Goal: Transaction & Acquisition: Purchase product/service

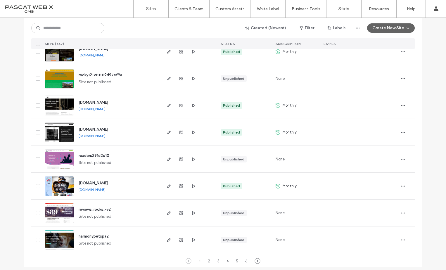
scroll to position [1881, 0]
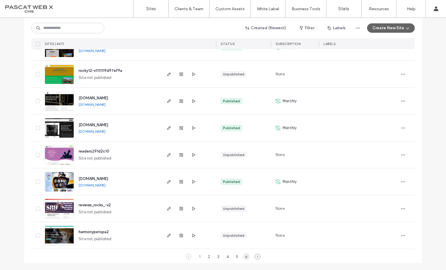
click at [243, 255] on div "6" at bounding box center [246, 256] width 7 height 7
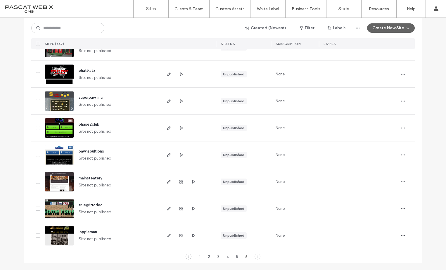
scroll to position [1800, 0]
click at [217, 256] on div "3" at bounding box center [218, 256] width 7 height 7
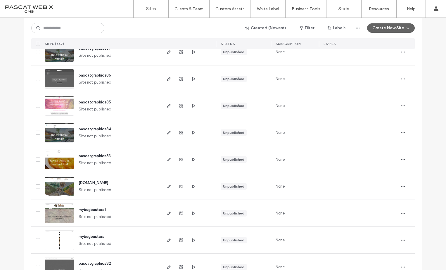
scroll to position [713, 0]
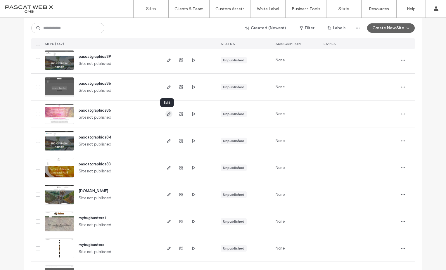
click at [168, 114] on icon "button" at bounding box center [168, 114] width 5 height 5
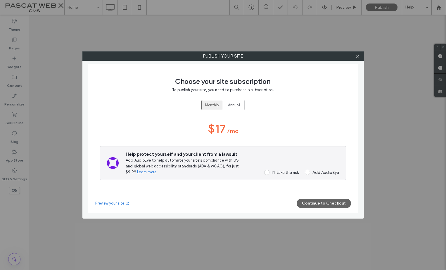
click at [270, 171] on label "I’ll take the risk" at bounding box center [279, 172] width 38 height 5
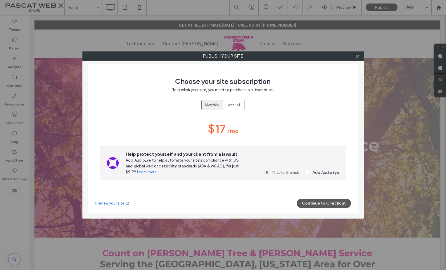
click at [308, 202] on button "Continue to Checkout" at bounding box center [323, 203] width 54 height 9
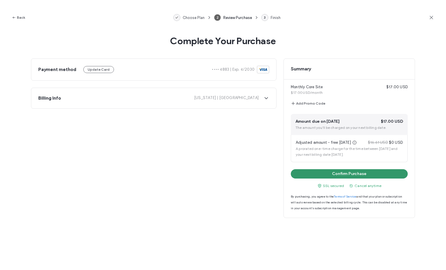
click at [340, 170] on button "Confirm Purchase" at bounding box center [349, 173] width 117 height 9
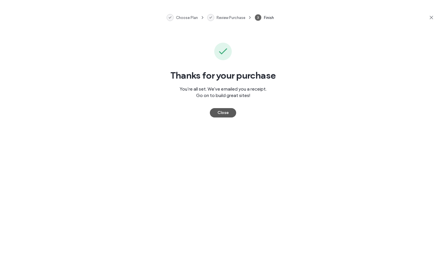
click at [218, 108] on button "Close" at bounding box center [223, 112] width 26 height 9
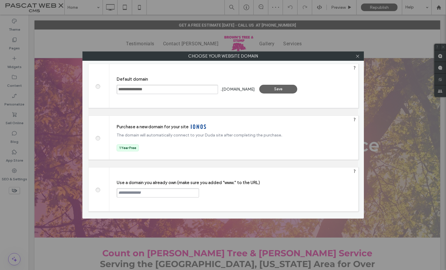
click at [136, 194] on input "text" at bounding box center [157, 192] width 82 height 9
type input "**********"
click at [235, 190] on div "Continue" at bounding box center [221, 192] width 38 height 9
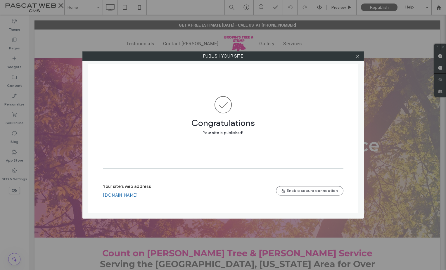
click at [156, 197] on div "Your site's web address www.brownstreeandstumpservice.com Enable secure connect…" at bounding box center [223, 190] width 240 height 19
click at [138, 194] on link "www.brownstreeandstumpservice.com" at bounding box center [120, 194] width 35 height 5
